Goal: Consume media (video, audio)

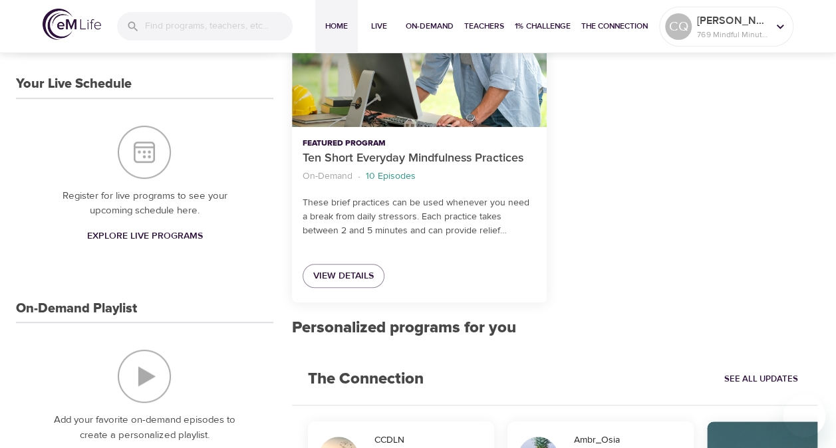
scroll to position [333, 0]
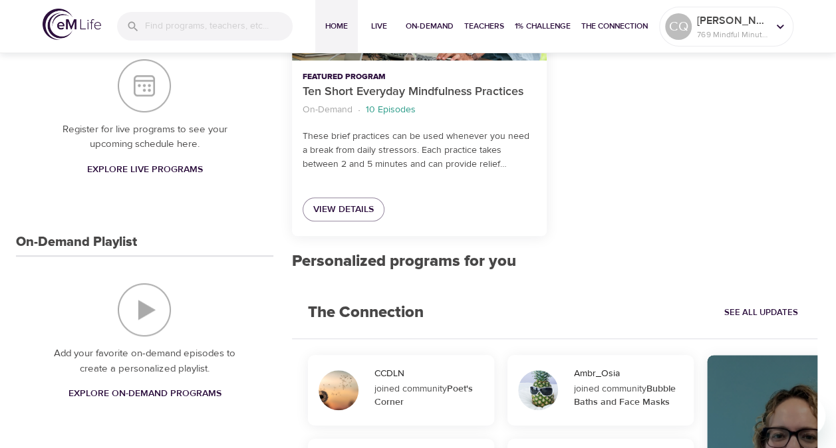
click at [92, 386] on span "Explore On-Demand Programs" at bounding box center [144, 394] width 153 height 17
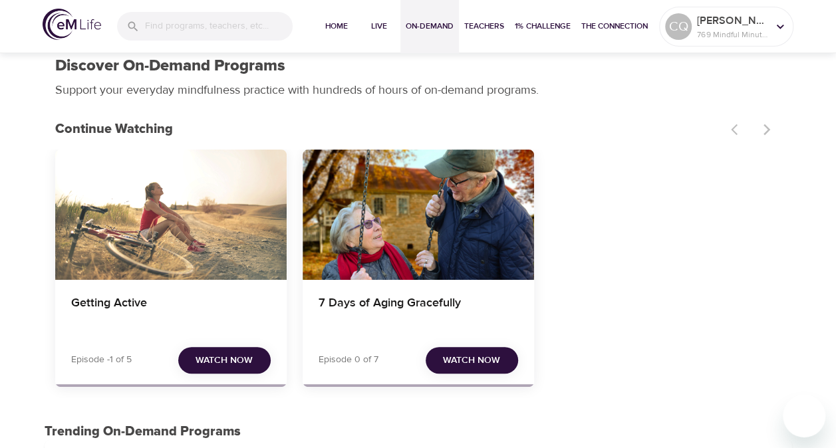
scroll to position [133, 0]
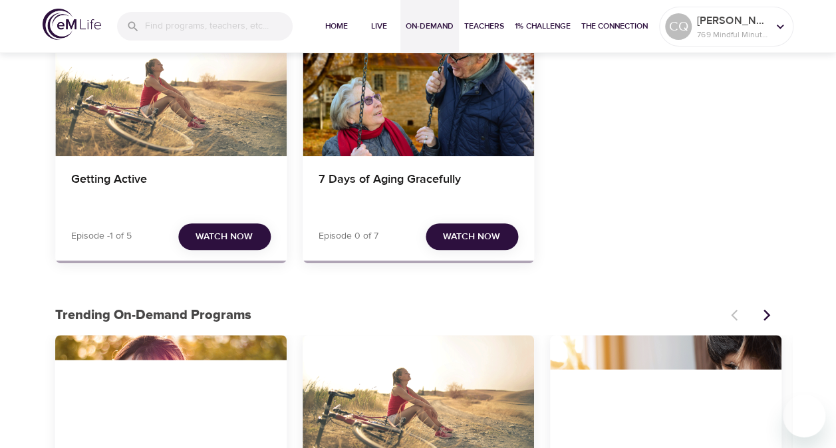
click at [198, 242] on span "Watch Now" at bounding box center [224, 237] width 57 height 17
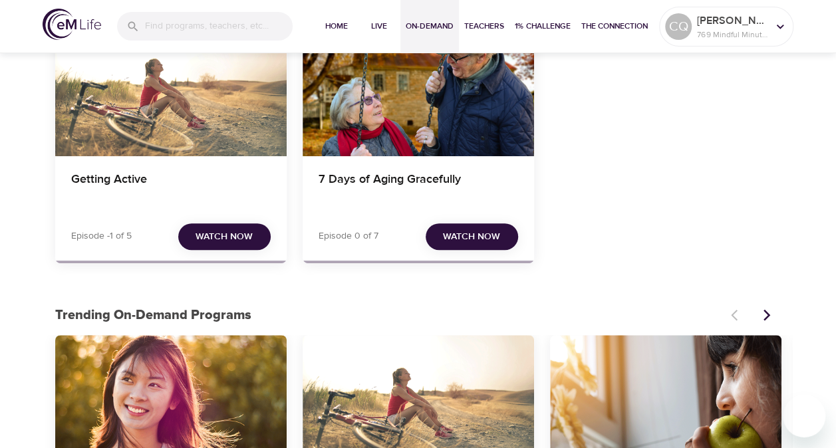
scroll to position [0, 0]
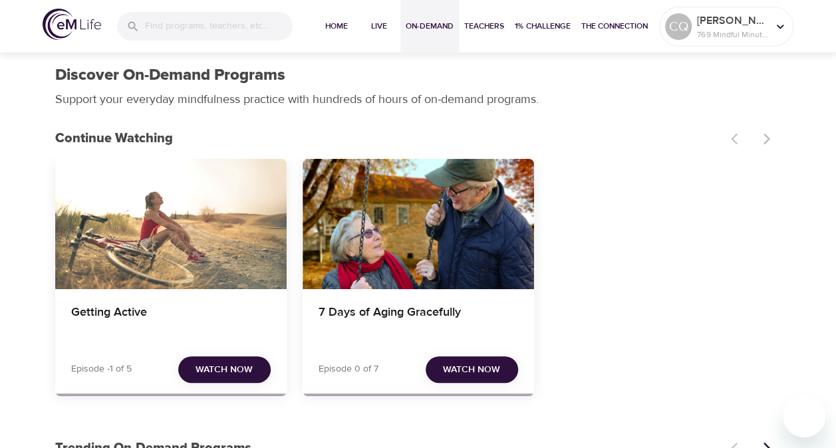
click at [225, 372] on span "Watch Now" at bounding box center [224, 370] width 57 height 17
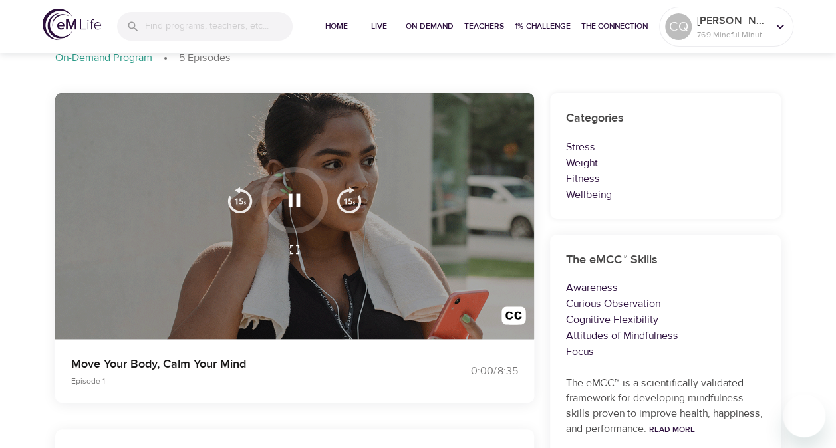
scroll to position [133, 0]
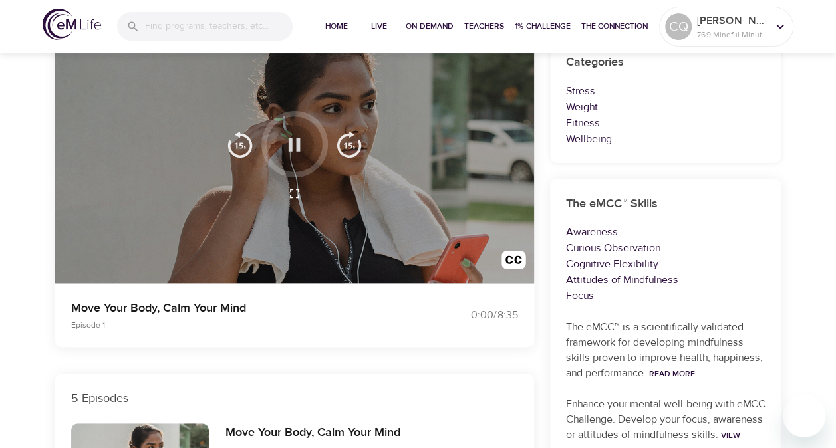
click at [287, 148] on icon "button" at bounding box center [294, 144] width 23 height 23
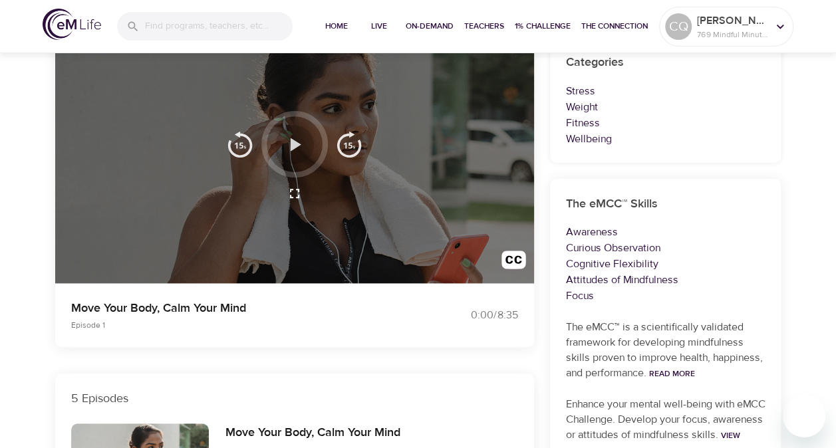
click at [291, 145] on icon "button" at bounding box center [296, 144] width 11 height 13
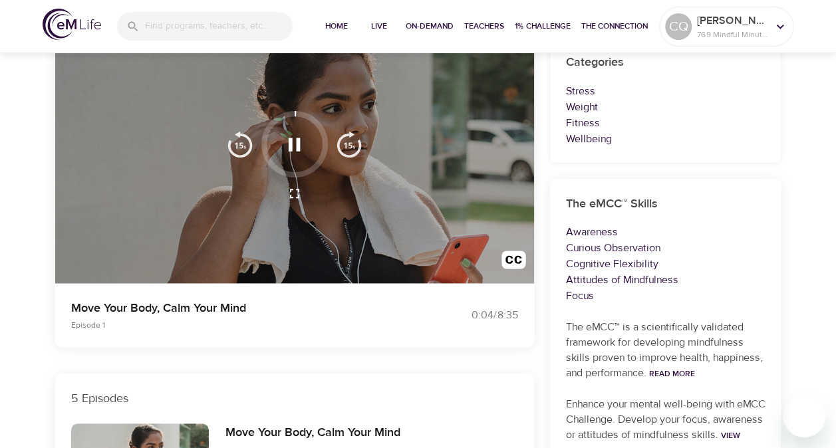
click at [298, 144] on icon "button" at bounding box center [295, 144] width 12 height 13
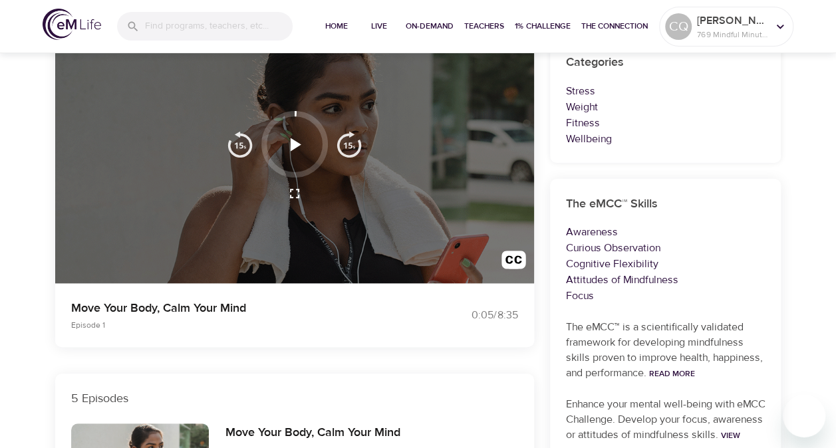
click at [298, 146] on icon "button" at bounding box center [296, 144] width 11 height 13
